Goal: Navigation & Orientation: Find specific page/section

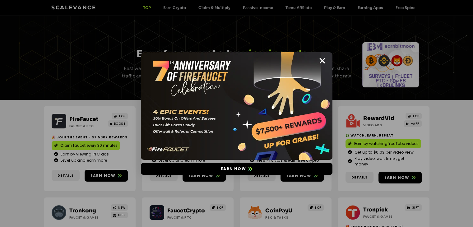
click at [326, 61] on img at bounding box center [237, 106] width 192 height 108
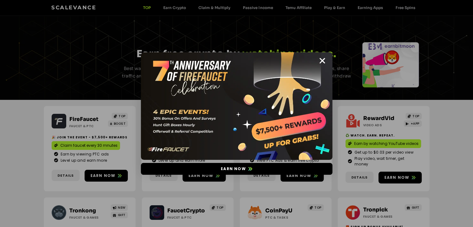
click at [321, 61] on icon "Close" at bounding box center [323, 61] width 8 height 8
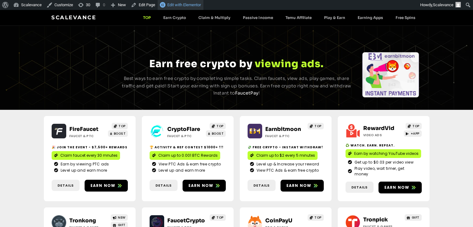
click at [176, 0] on link "Edit with Elementor" at bounding box center [181, 5] width 46 height 10
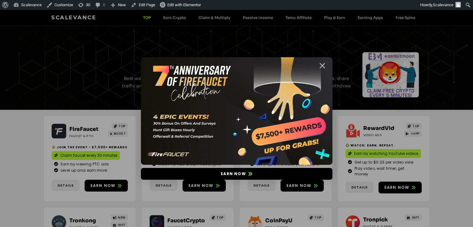
click at [320, 64] on icon "Close" at bounding box center [323, 66] width 8 height 8
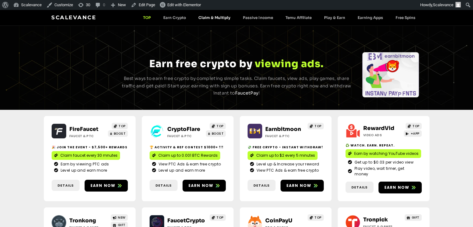
click at [211, 18] on link "Claim & Multiply" at bounding box center [214, 17] width 44 height 5
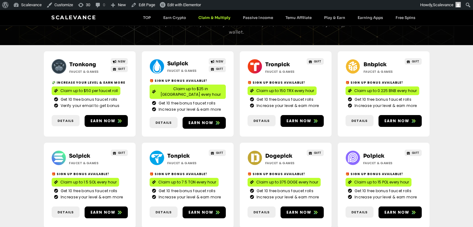
scroll to position [62, 0]
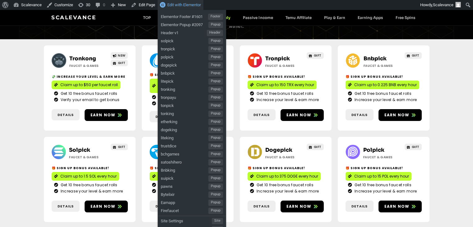
click at [187, 4] on span "Edit with Elementor" at bounding box center [184, 4] width 34 height 5
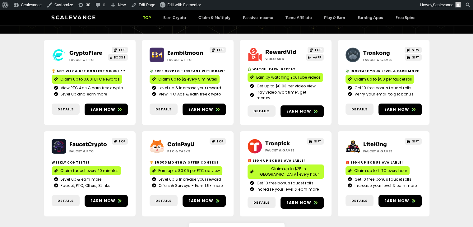
scroll to position [62, 0]
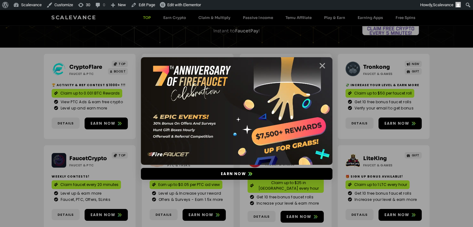
click at [324, 63] on icon "Close" at bounding box center [323, 66] width 8 height 8
